Goal: Navigation & Orientation: Find specific page/section

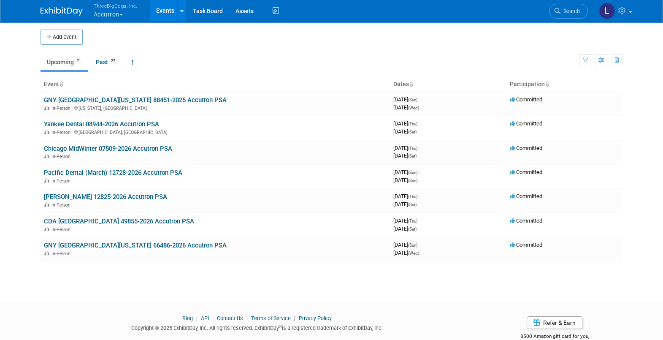
click at [102, 6] on span "ThreeBigDogs, Inc." at bounding box center [116, 5] width 44 height 9
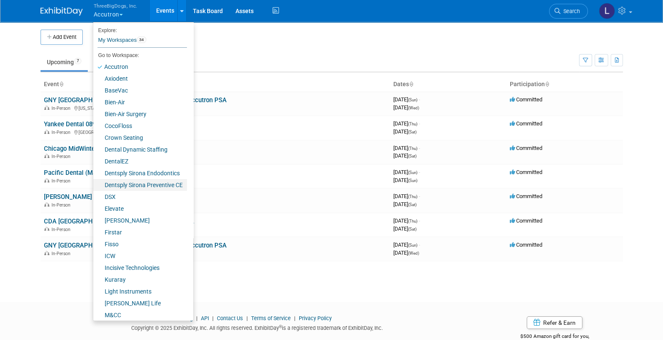
click at [136, 180] on link "Dentsply Sirona Preventive CE" at bounding box center [140, 185] width 94 height 12
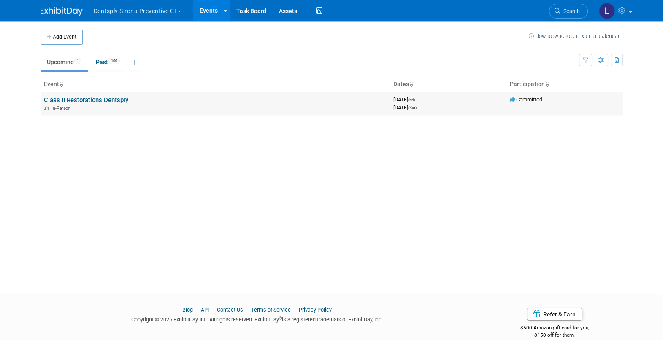
click at [76, 99] on link "Class II Restorations Dentsply" at bounding box center [86, 100] width 84 height 8
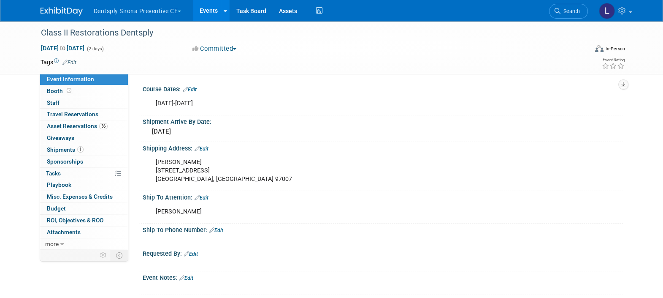
click at [62, 270] on div "Event Information Event Info Booth Booth 0 Staff 0 Staff 0 Travel Reservations …" at bounding box center [331, 158] width 595 height 274
click at [207, 9] on link "Events" at bounding box center [208, 10] width 31 height 21
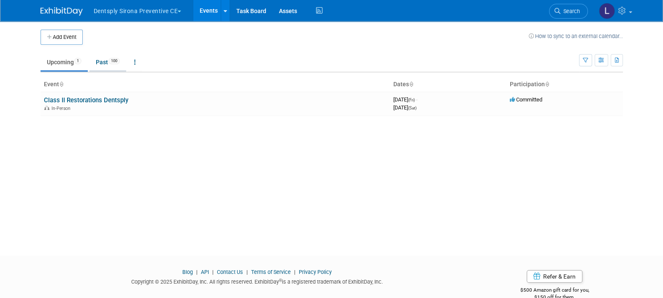
click at [100, 62] on link "Past 100" at bounding box center [108, 62] width 37 height 16
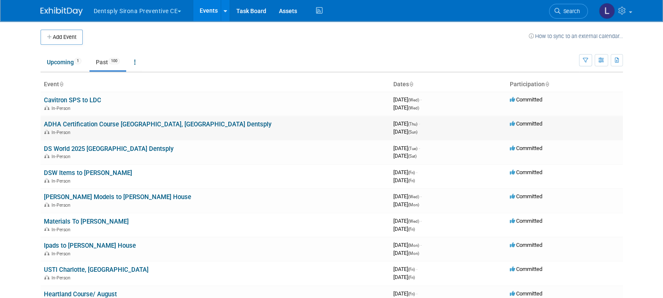
click at [70, 121] on link "ADHA Certification Course [GEOGRAPHIC_DATA], [GEOGRAPHIC_DATA] Dentsply" at bounding box center [158, 124] width 228 height 8
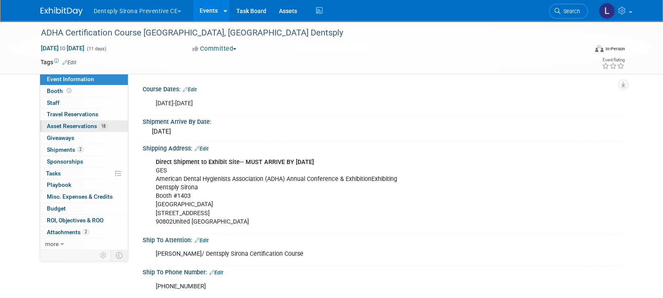
click at [71, 127] on span "Asset Reservations 18" at bounding box center [77, 125] width 61 height 7
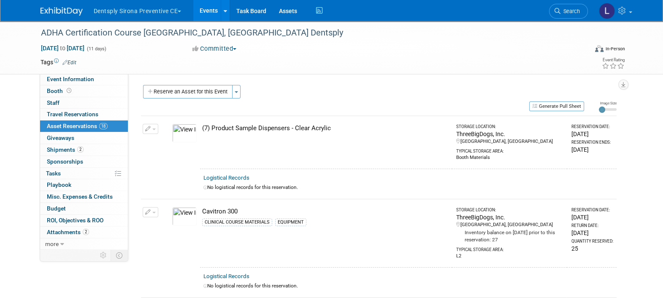
drag, startPoint x: 226, startPoint y: 129, endPoint x: 286, endPoint y: 131, distance: 60.0
click at [286, 131] on div "(7) Product Sample Dispensers - Clear Acrylic" at bounding box center [325, 128] width 247 height 9
drag, startPoint x: 286, startPoint y: 131, endPoint x: 325, endPoint y: 154, distance: 45.6
click at [325, 154] on td "(7) Product Sample Dispensers - Clear Acrylic" at bounding box center [326, 142] width 252 height 53
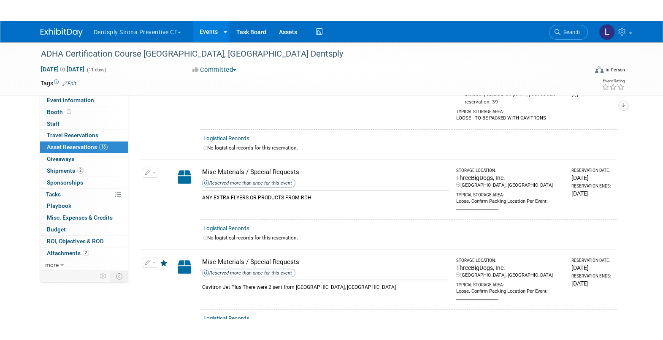
scroll to position [317, 0]
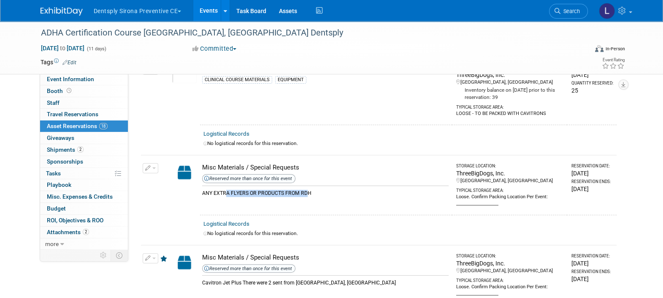
drag, startPoint x: 225, startPoint y: 193, endPoint x: 304, endPoint y: 190, distance: 79.0
click at [304, 190] on div "ANY EXTRA FLYERS OR PRODUCTS FROM RDH" at bounding box center [325, 190] width 247 height 11
drag, startPoint x: 304, startPoint y: 190, endPoint x: 365, endPoint y: 198, distance: 61.4
click at [365, 198] on td "Misc Materials / Special Requests Reserved more than once for this event ANY EX…" at bounding box center [326, 185] width 252 height 60
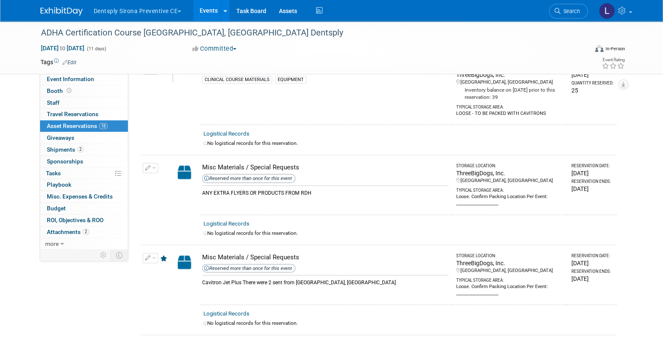
click at [163, 11] on button "Dentsply Sirona Preventive CE" at bounding box center [142, 9] width 99 height 19
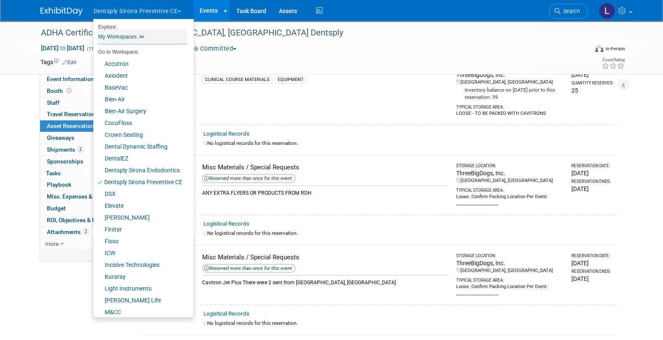
click at [114, 37] on link "My Workspaces 34" at bounding box center [143, 37] width 90 height 14
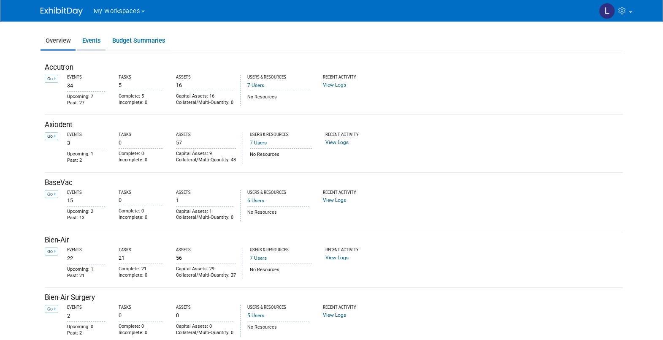
click at [88, 41] on link "Events" at bounding box center [91, 41] width 28 height 16
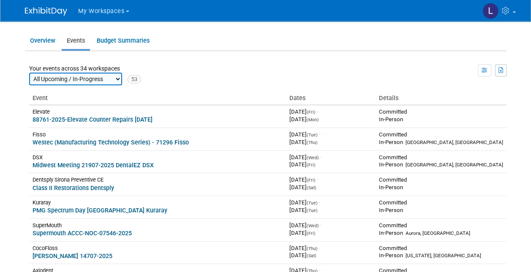
drag, startPoint x: 625, startPoint y: 1, endPoint x: 274, endPoint y: 77, distance: 358.5
click at [274, 77] on td "View Preference List View" at bounding box center [323, 74] width 365 height 21
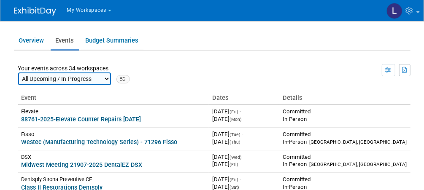
drag, startPoint x: 506, startPoint y: 1, endPoint x: 234, endPoint y: 49, distance: 275.8
click at [234, 49] on ul "Overview Events Budget Summaries" at bounding box center [212, 41] width 397 height 19
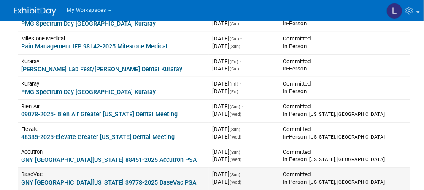
scroll to position [270, 0]
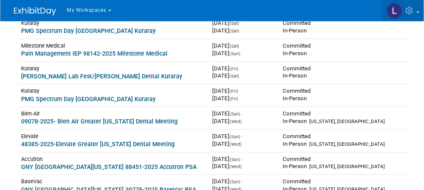
click at [417, 14] on link at bounding box center [402, 10] width 41 height 21
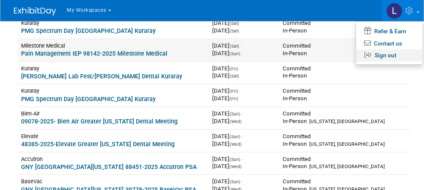
click at [387, 53] on link "Sign out" at bounding box center [389, 55] width 67 height 12
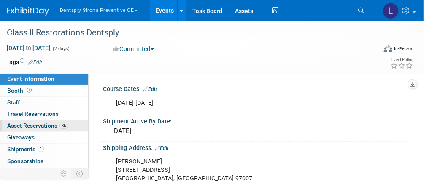
click at [42, 126] on span "Asset Reservations 36" at bounding box center [37, 125] width 61 height 7
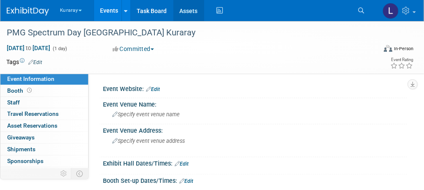
click at [191, 14] on link "Assets" at bounding box center [189, 10] width 31 height 21
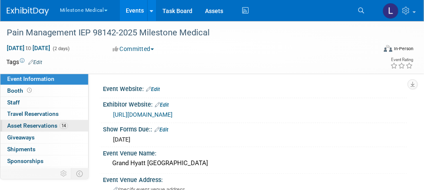
click at [35, 128] on span "Asset Reservations 14" at bounding box center [37, 125] width 61 height 7
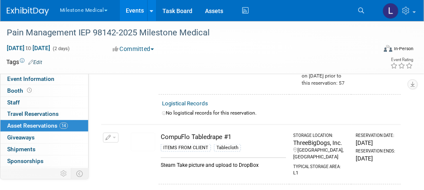
scroll to position [223, 0]
